Goal: Information Seeking & Learning: Understand process/instructions

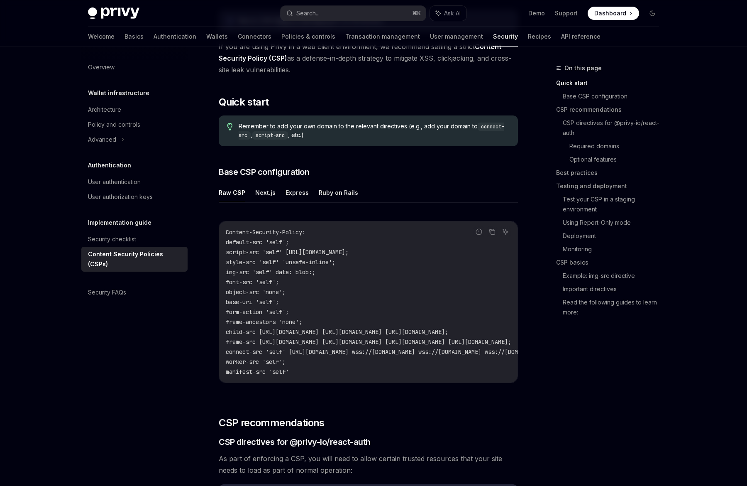
scroll to position [120, 0]
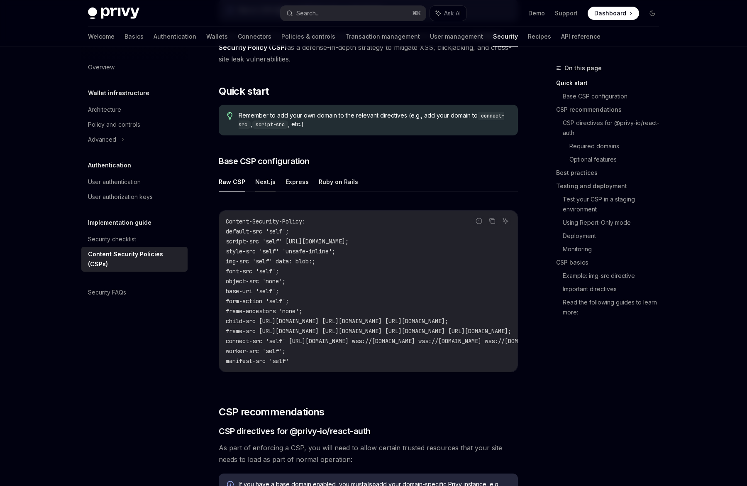
click at [268, 182] on button "Next.js" at bounding box center [265, 182] width 20 height 20
type textarea "*"
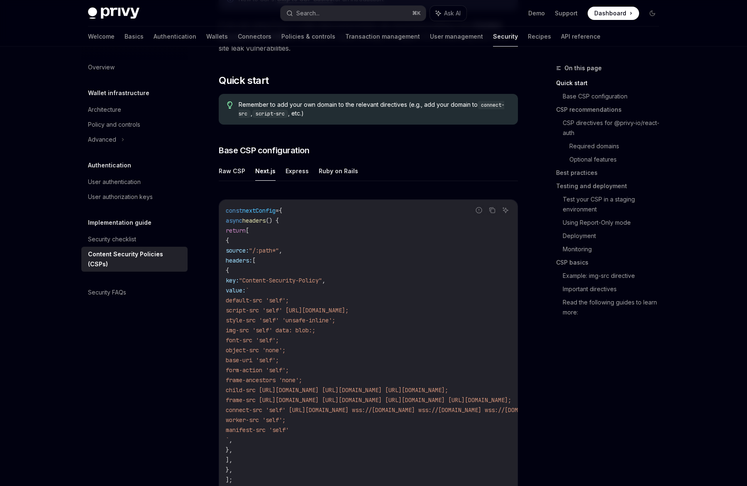
scroll to position [120, 0]
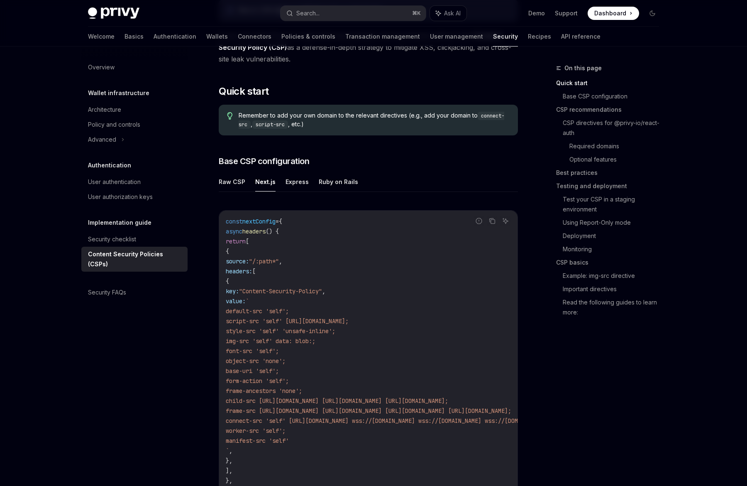
drag, startPoint x: 437, startPoint y: 281, endPoint x: 231, endPoint y: 215, distance: 216.0
copy div "const nextConfig = { async headers () { return [ { source: "/:path*" , headers:…"
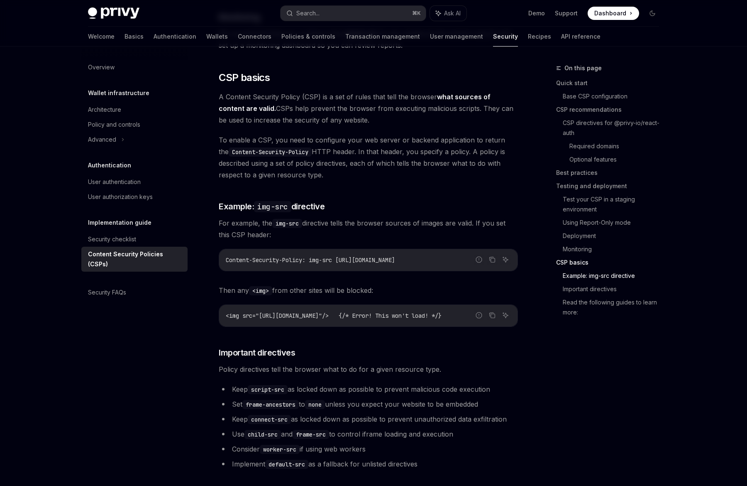
scroll to position [2084, 0]
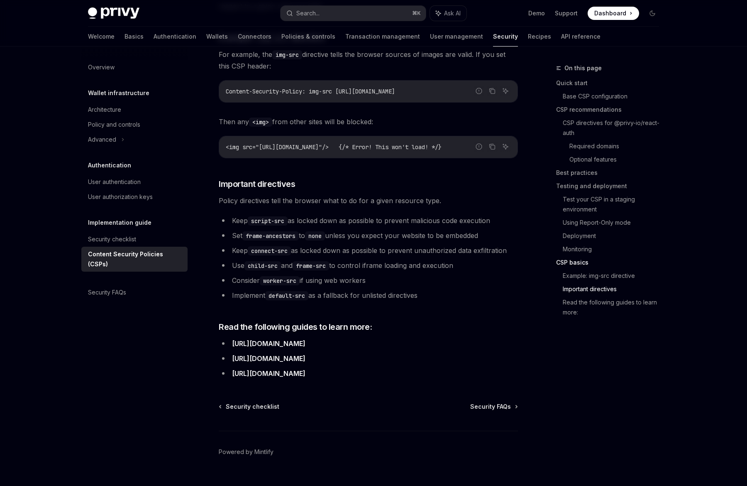
drag, startPoint x: 223, startPoint y: 78, endPoint x: 436, endPoint y: 283, distance: 296.0
copy div "Loremips dol Sitamet Consecte Adipisci (ELIt) SeddOE Temp in UtlaBOR EtdoLO Mag…"
